Goal: Information Seeking & Learning: Learn about a topic

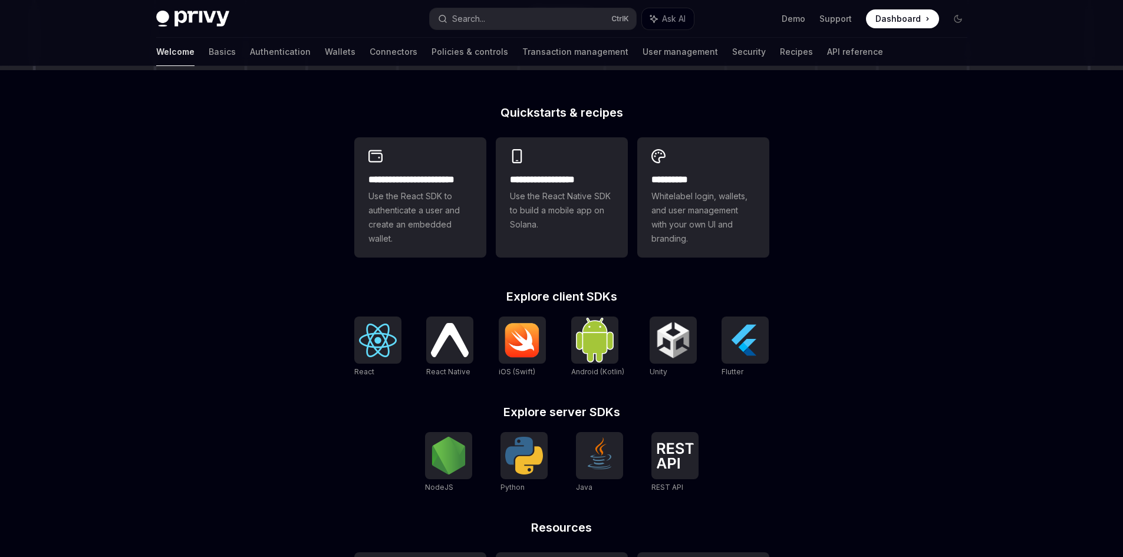
scroll to position [295, 0]
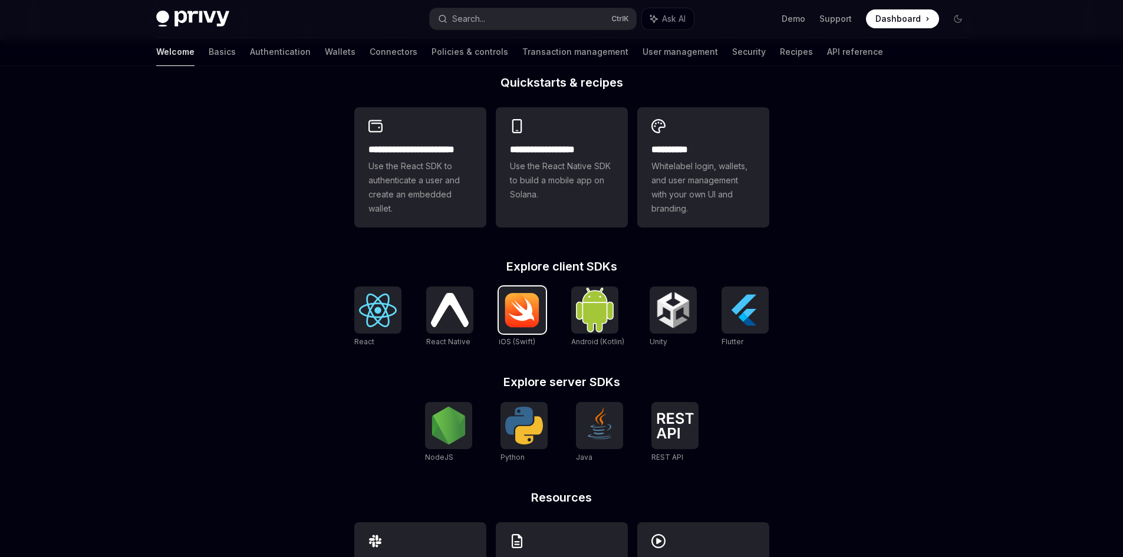
click at [522, 297] on img at bounding box center [522, 309] width 38 height 35
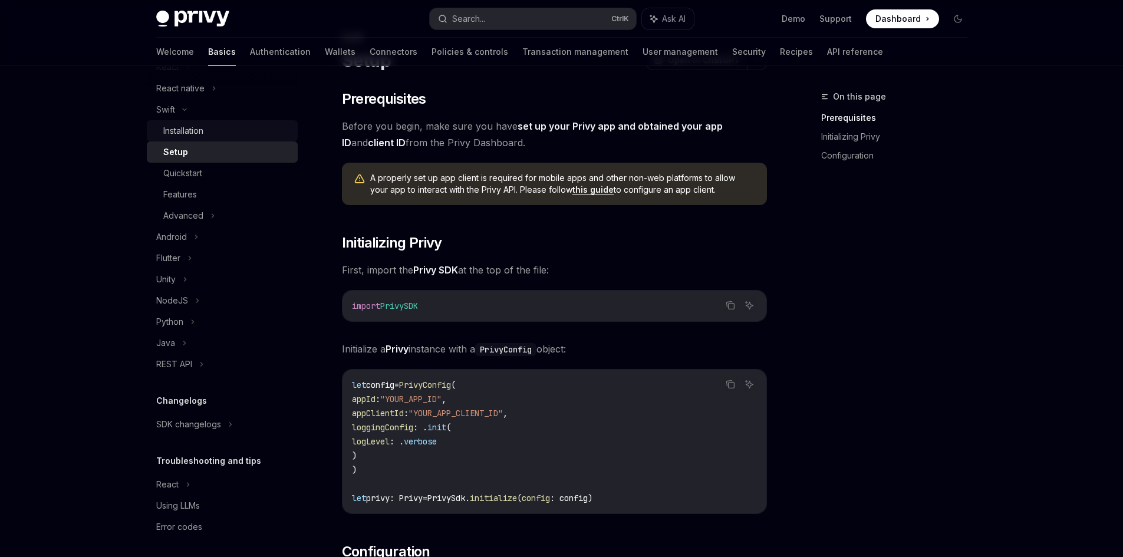
scroll to position [176, 0]
click at [261, 191] on div "Features" at bounding box center [226, 190] width 127 height 14
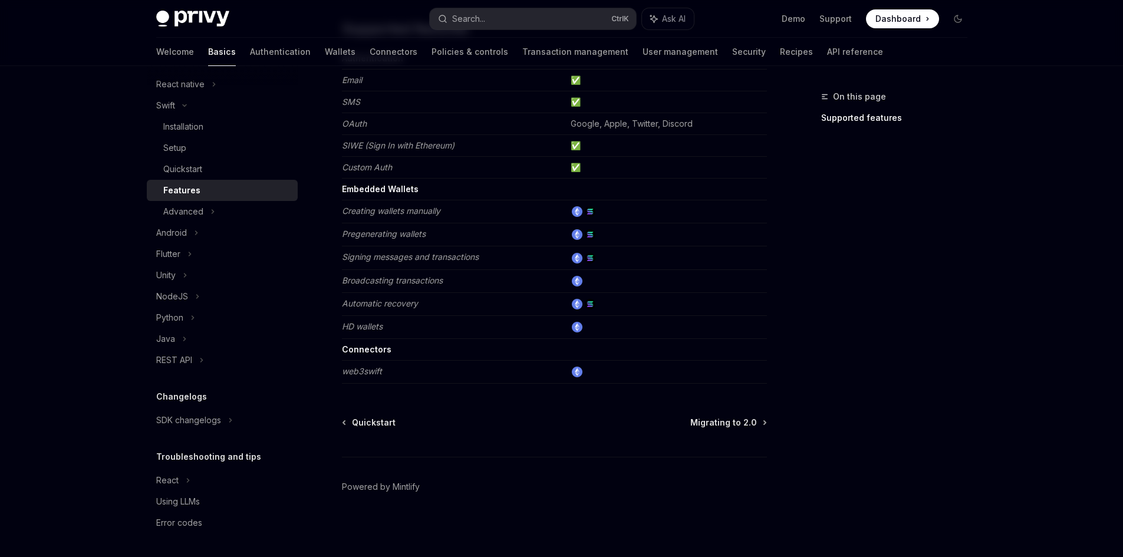
scroll to position [152, 0]
click at [187, 214] on div "Advanced" at bounding box center [183, 212] width 40 height 14
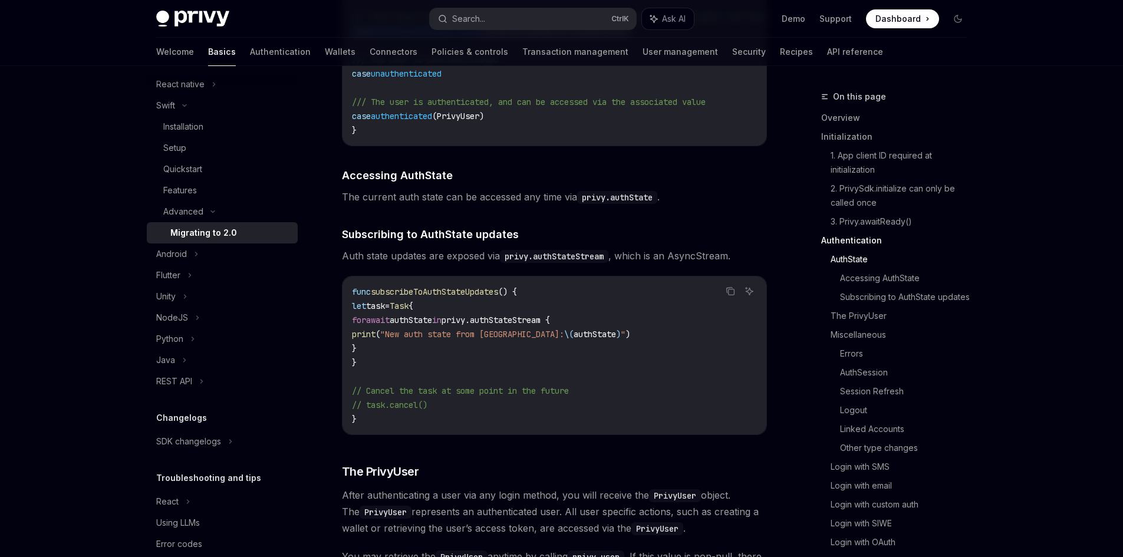
scroll to position [1179, 0]
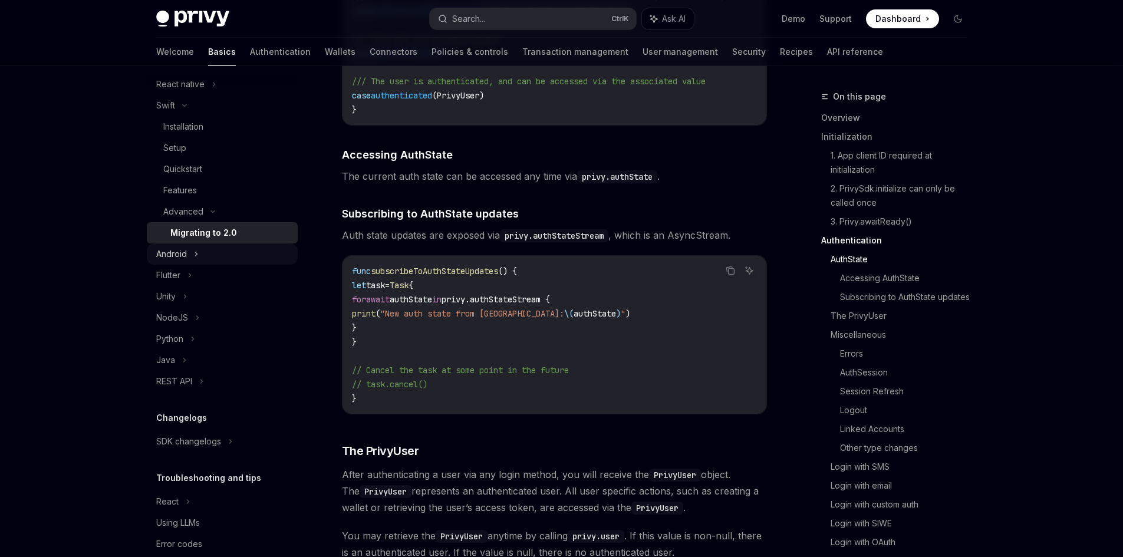
click at [219, 256] on div "Android" at bounding box center [222, 253] width 151 height 21
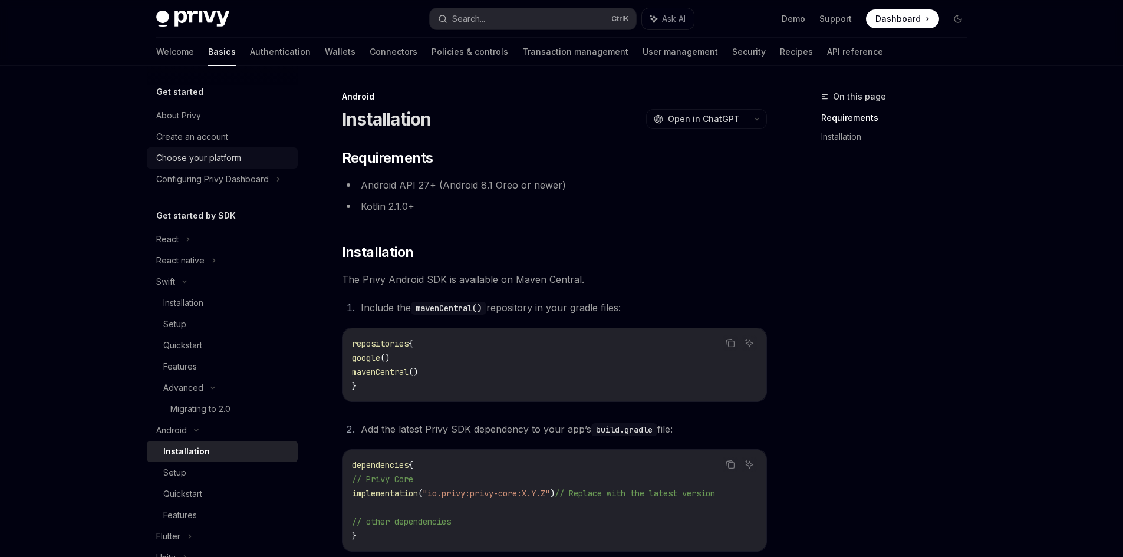
click at [242, 160] on div "Choose your platform" at bounding box center [223, 158] width 134 height 14
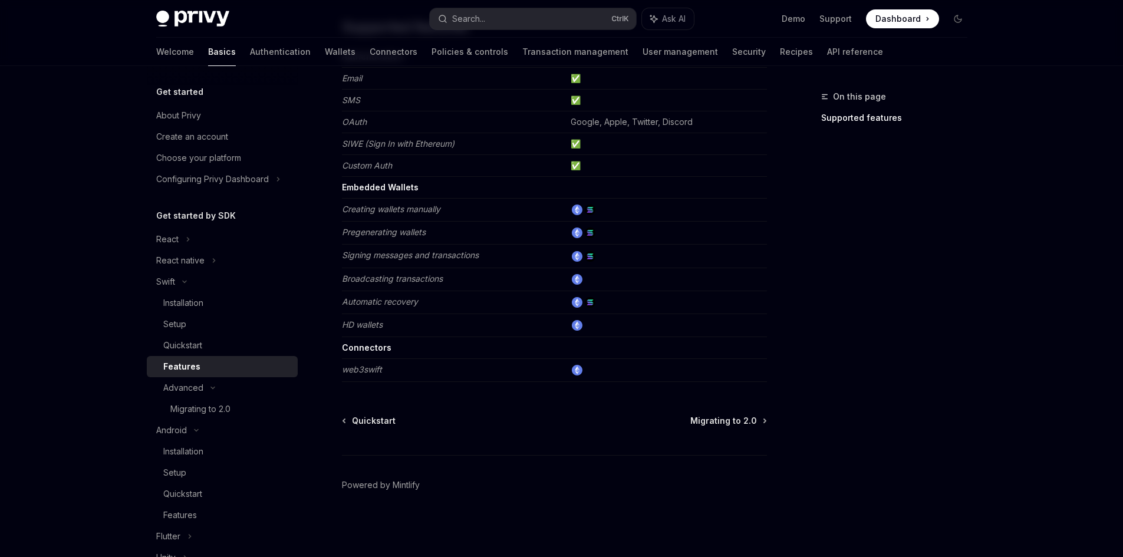
type textarea "*"
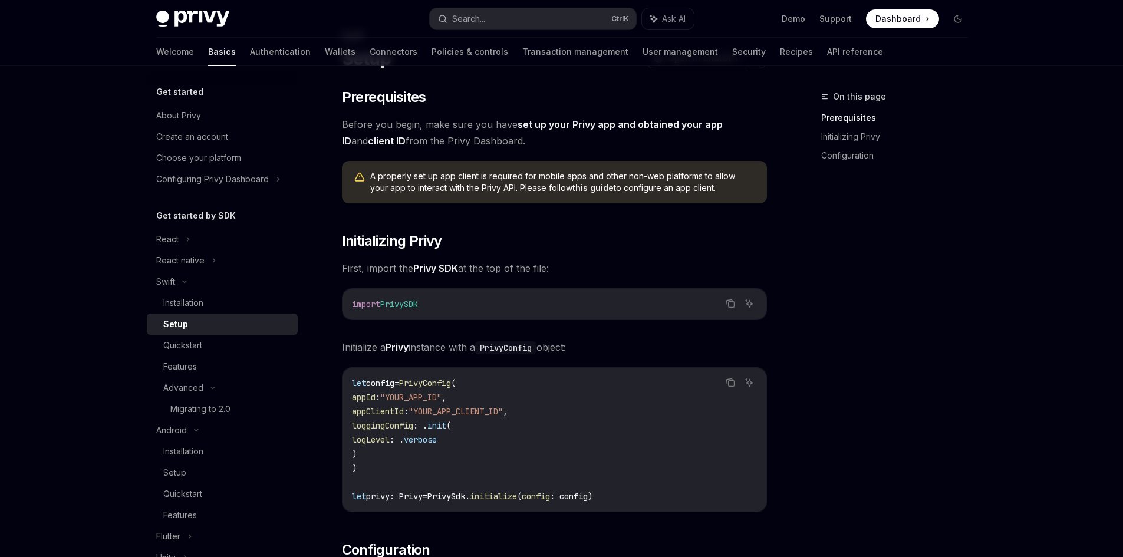
scroll to position [59, 0]
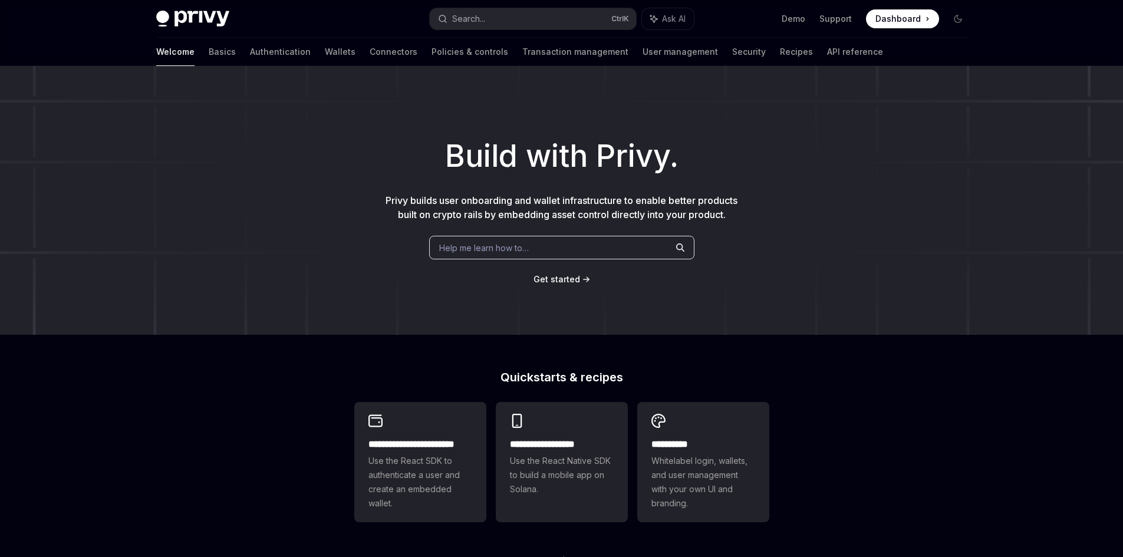
scroll to position [295, 0]
